Goal: Task Accomplishment & Management: Use online tool/utility

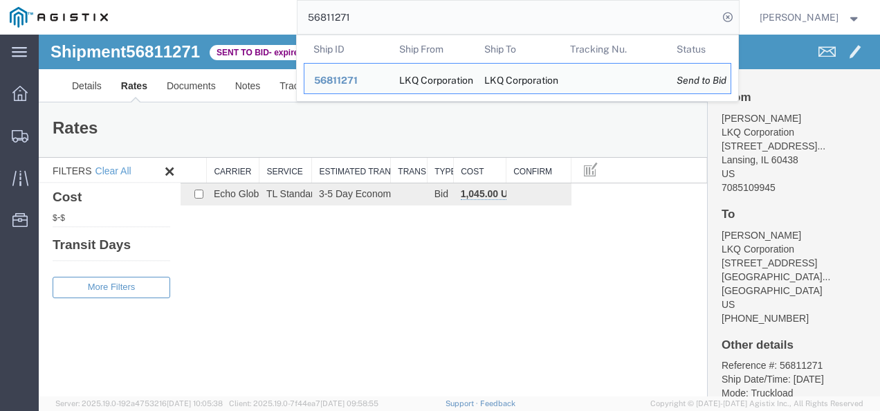
click at [444, 14] on input "56811271" at bounding box center [507, 17] width 420 height 33
click at [445, 14] on input "56811271" at bounding box center [507, 17] width 420 height 33
click at [440, 22] on input "56811271" at bounding box center [507, 17] width 420 height 33
click at [440, 21] on input "56811271" at bounding box center [507, 17] width 420 height 33
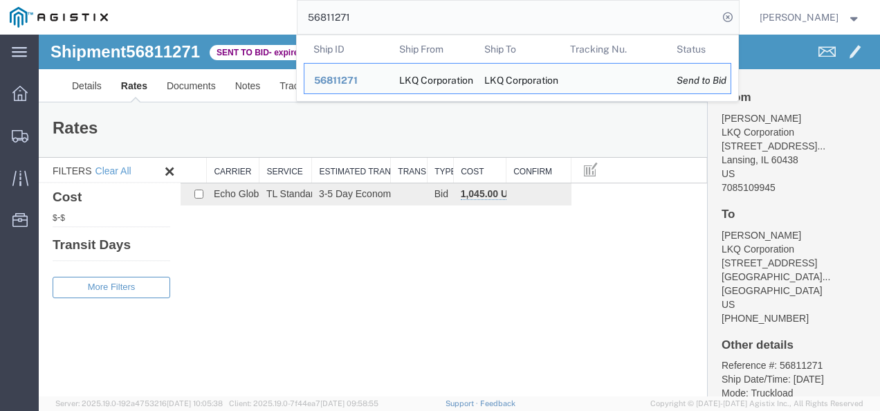
paste input "08434"
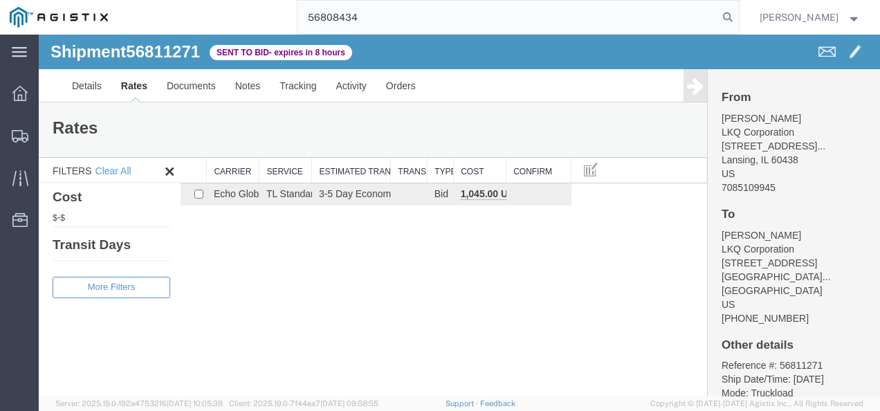
type input "56808434"
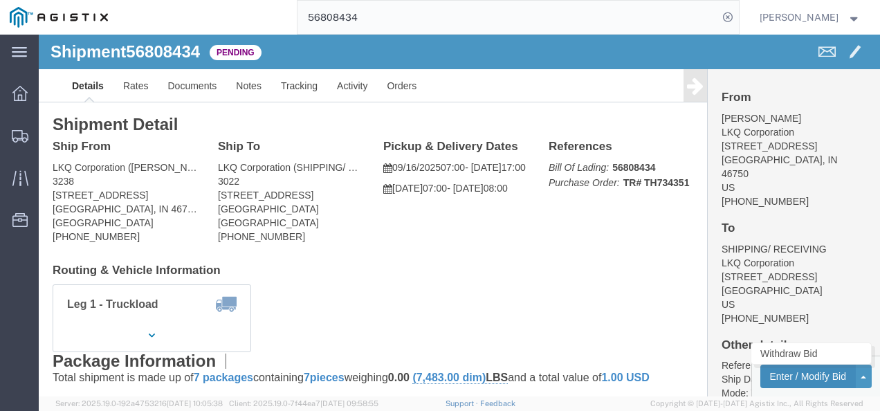
click button "Enter / Modify Bid"
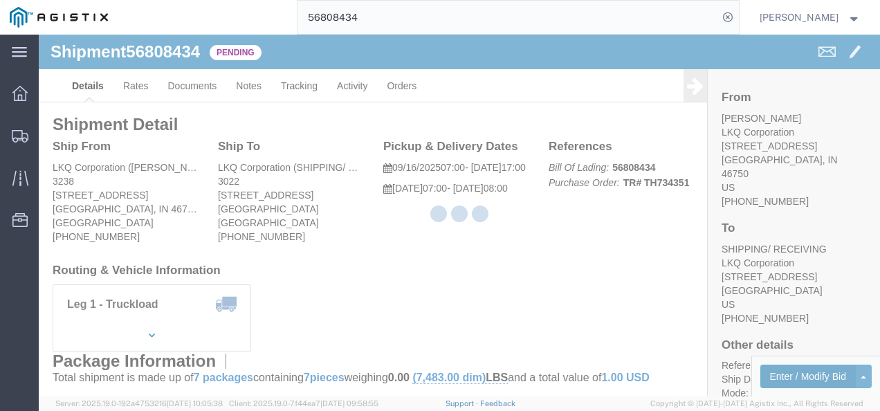
select select "4622"
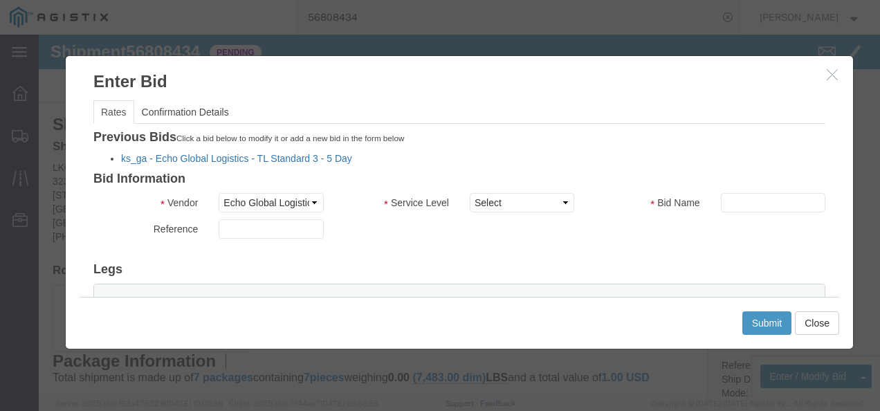
click link "ks_ga - Echo Global Logistics - TL Standard 3 - 5 Day"
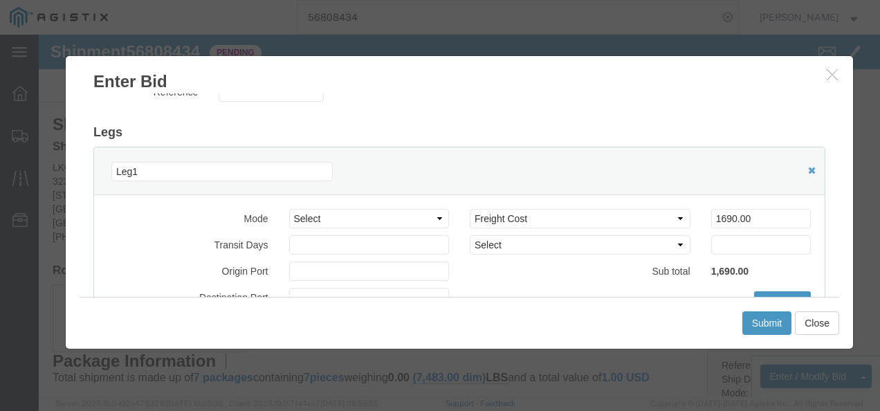
scroll to position [138, 0]
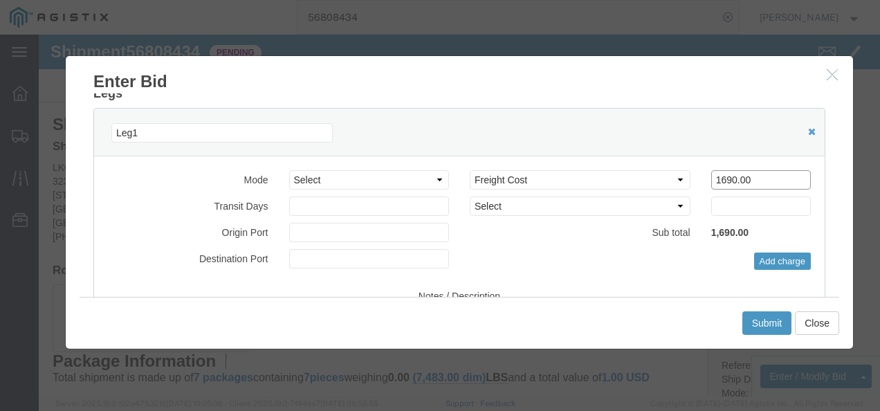
drag, startPoint x: 709, startPoint y: 143, endPoint x: 413, endPoint y: 140, distance: 296.0
click div "Select 2 Day Service 3 Axle Winch Truck 3 to 5 Day Service 96L Domestic Flat Ra…"
type input "1450"
click button "Submit"
